Goal: Find specific page/section: Find specific page/section

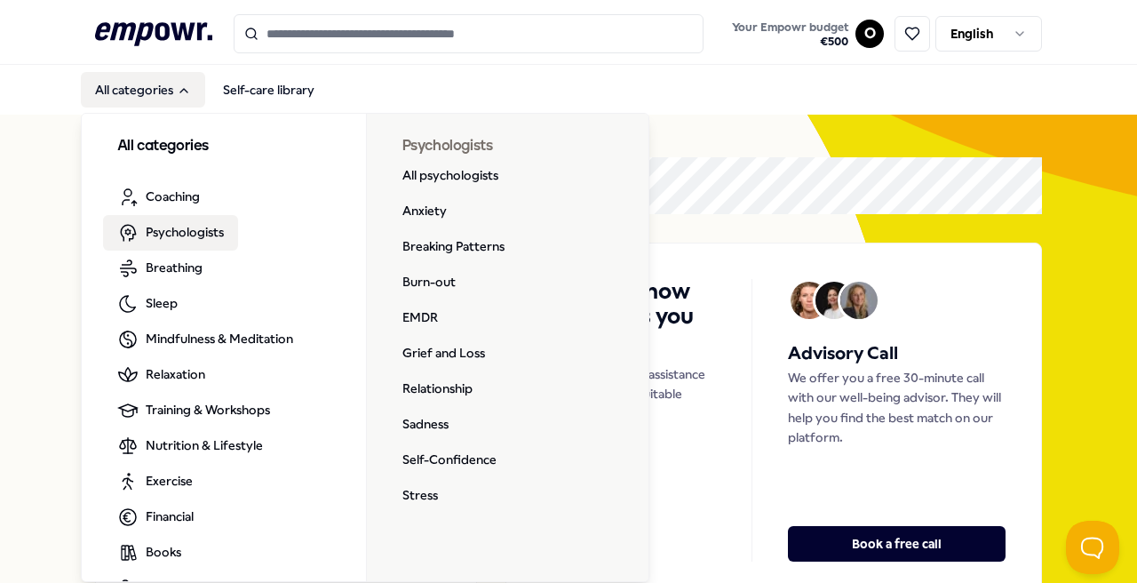
click at [178, 227] on span "Psychologists" at bounding box center [185, 232] width 78 height 20
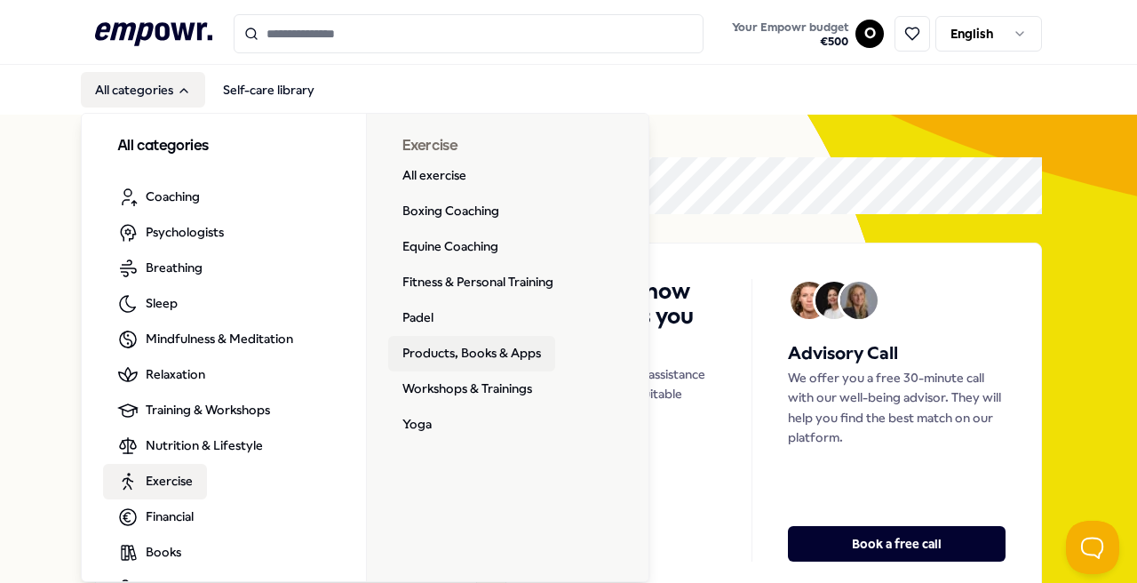
click at [467, 354] on link "Products, Books & Apps" at bounding box center [471, 354] width 167 height 36
